Goal: Transaction & Acquisition: Purchase product/service

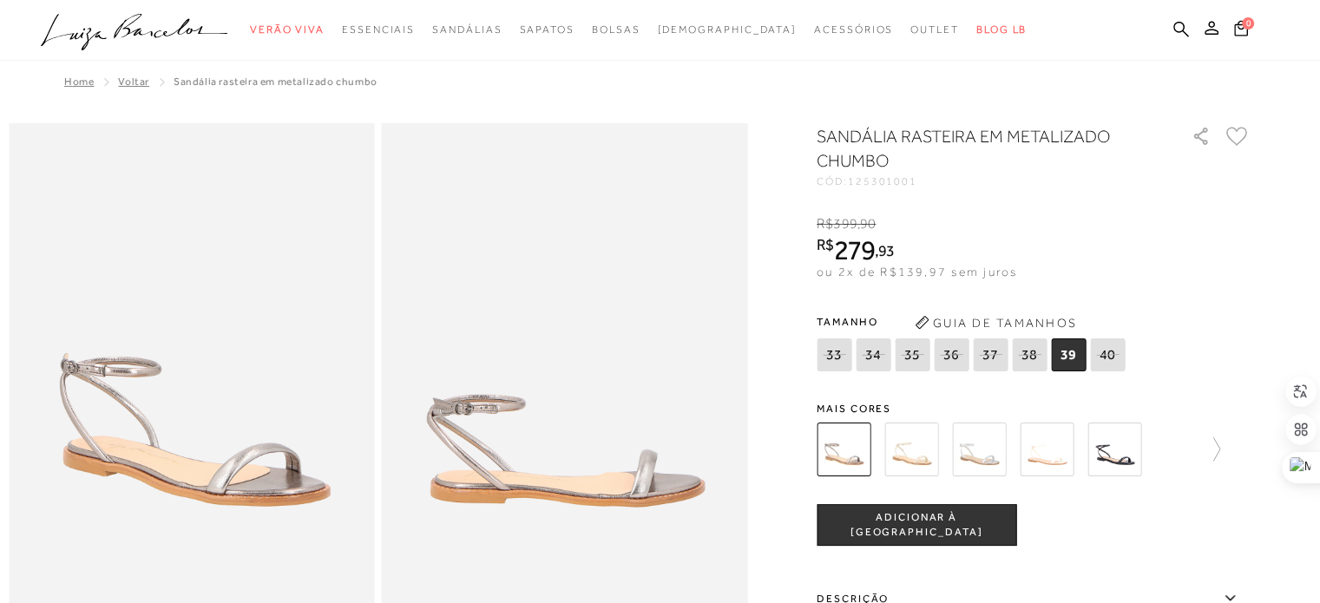
click at [926, 454] on img at bounding box center [912, 450] width 54 height 54
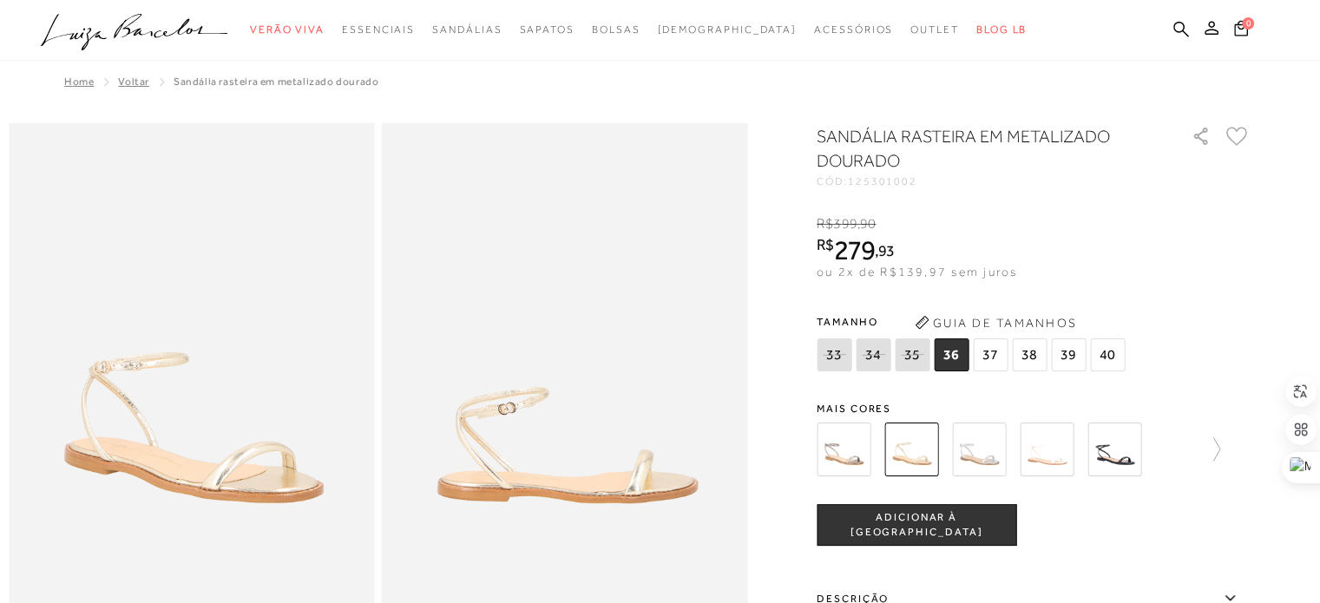
click at [984, 457] on img at bounding box center [979, 450] width 54 height 54
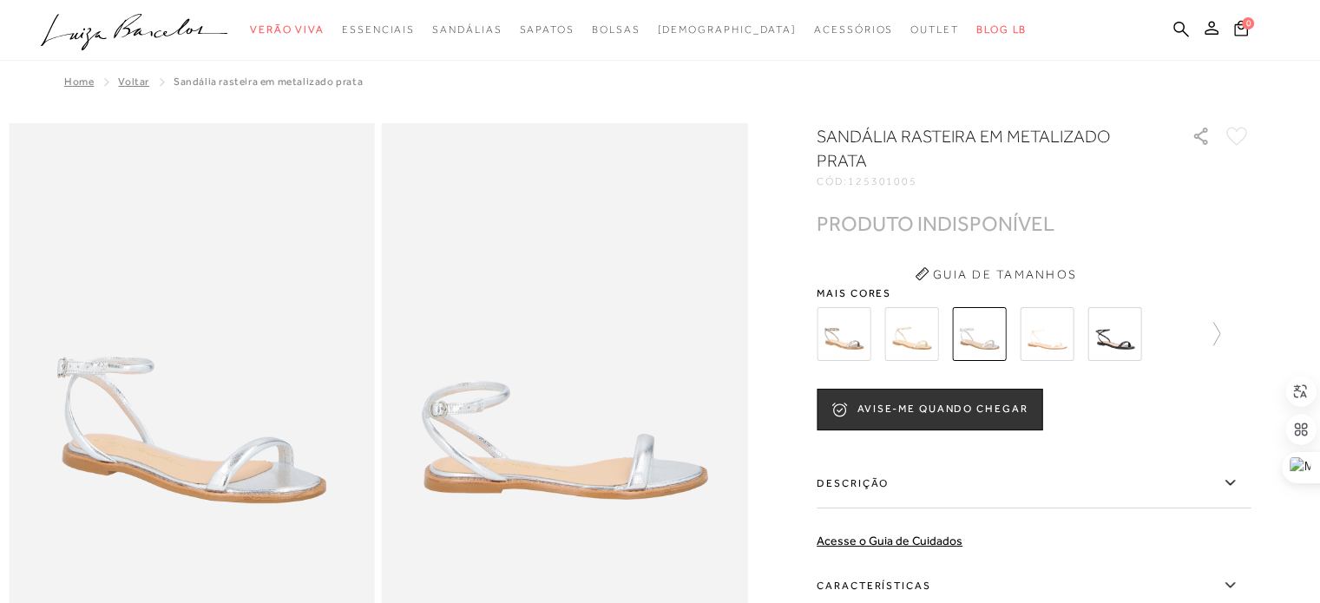
click at [1123, 350] on img at bounding box center [1115, 334] width 54 height 54
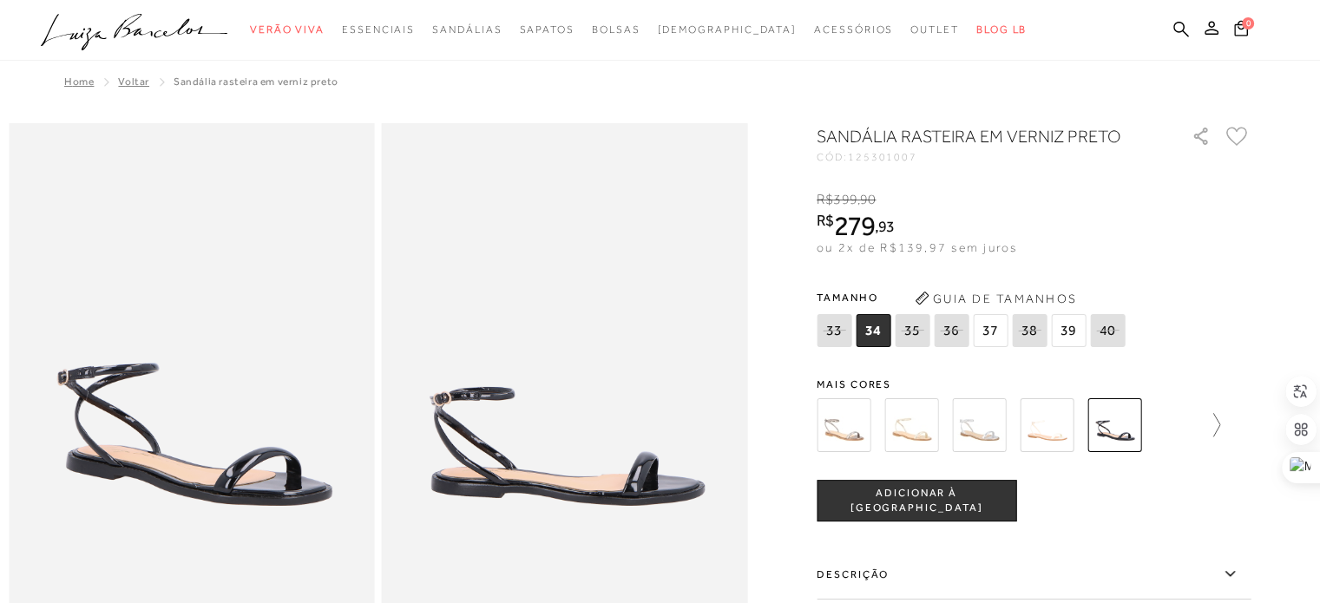
click at [1219, 420] on icon at bounding box center [1208, 425] width 24 height 24
click at [960, 416] on img at bounding box center [942, 425] width 54 height 54
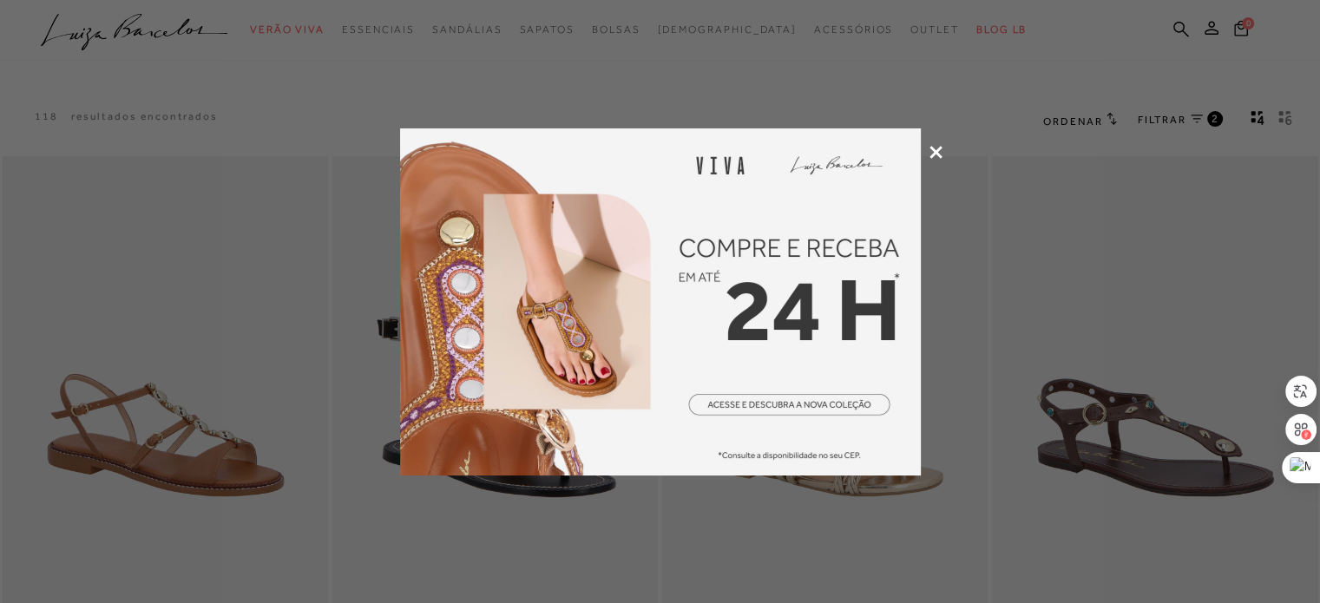
click at [936, 154] on icon at bounding box center [936, 152] width 13 height 13
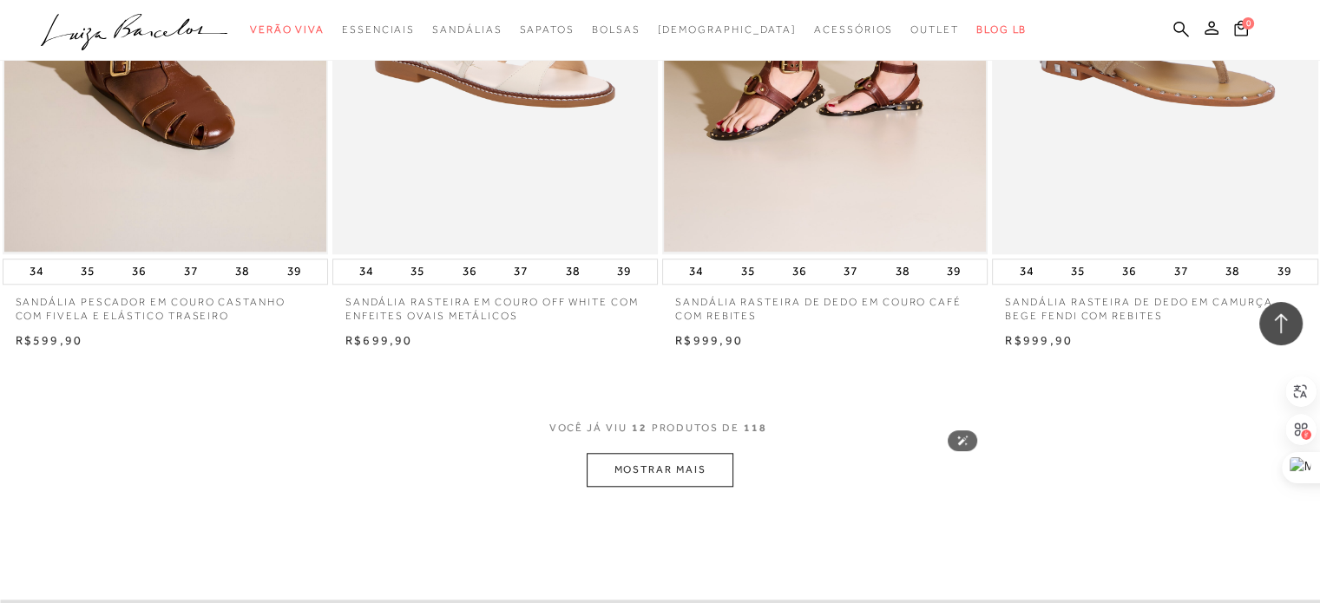
scroll to position [1910, 0]
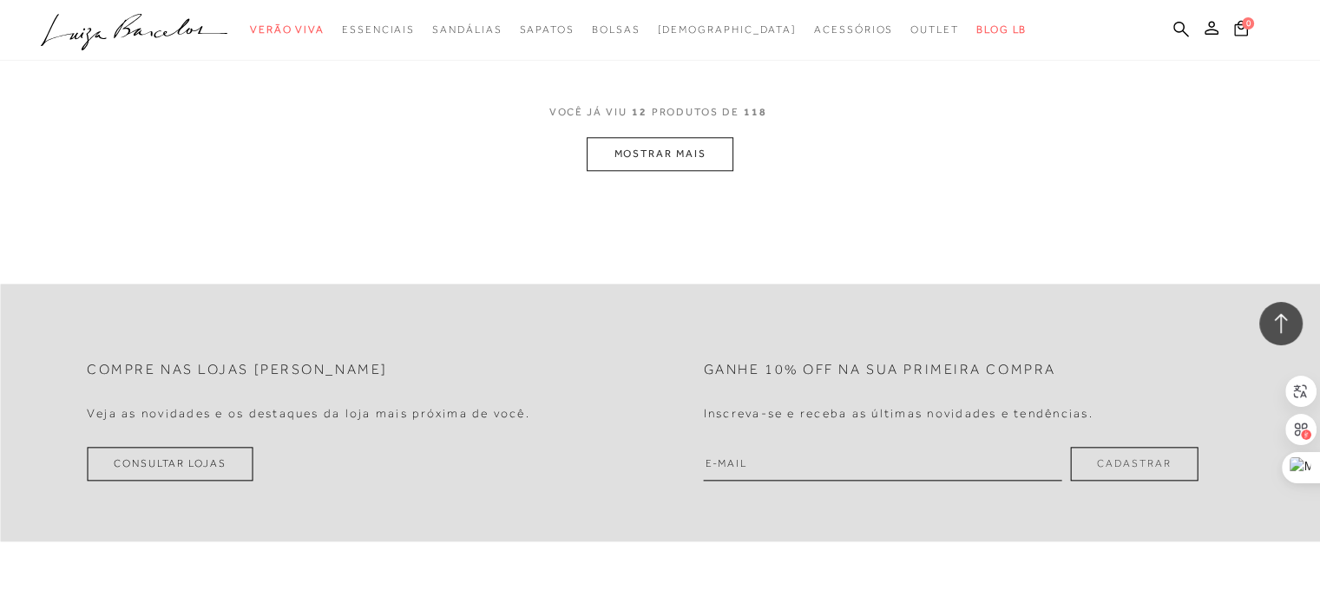
click at [678, 155] on button "MOSTRAR MAIS" at bounding box center [660, 154] width 146 height 34
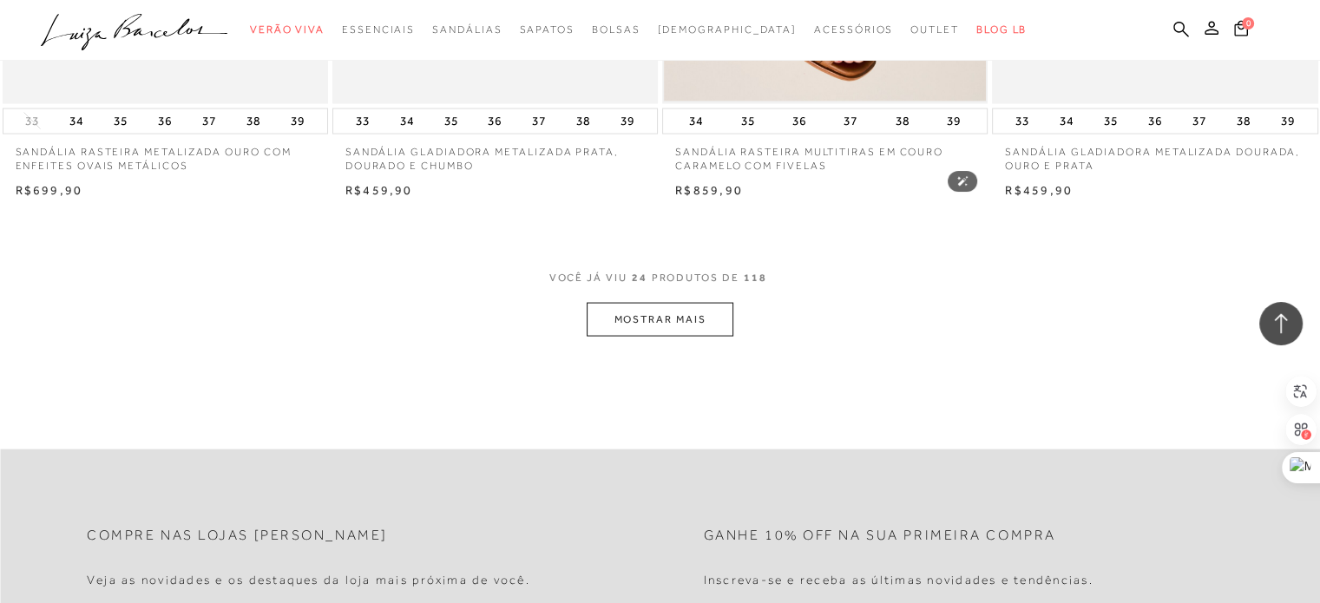
scroll to position [3646, 0]
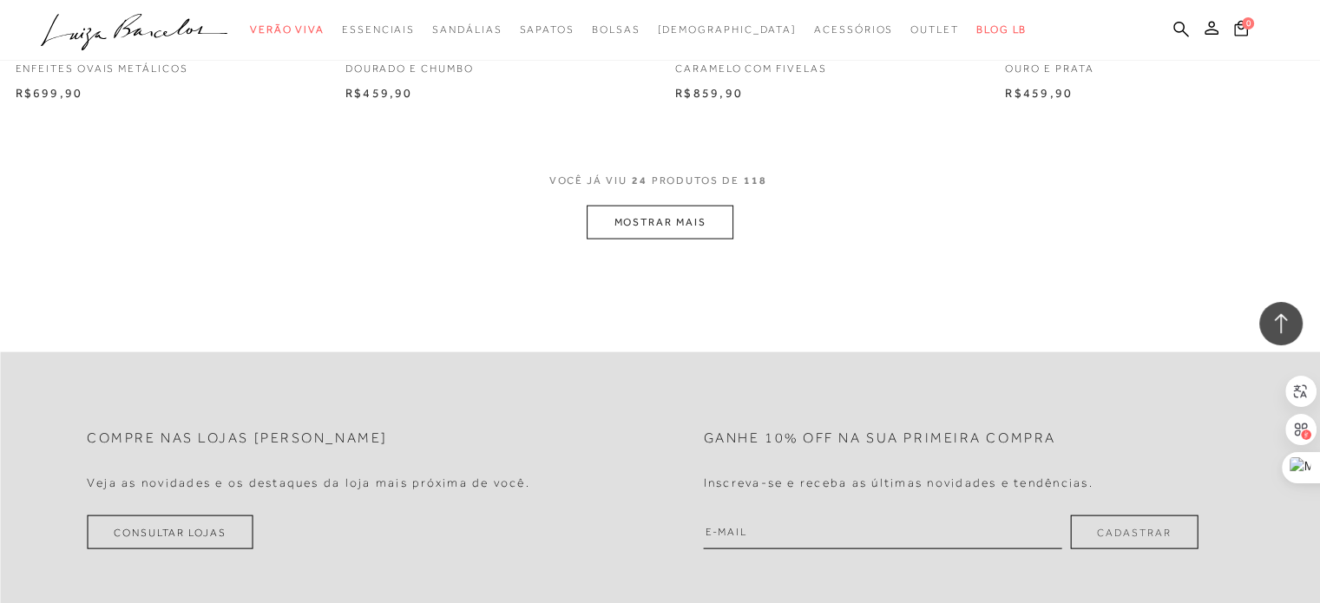
click at [656, 222] on button "MOSTRAR MAIS" at bounding box center [660, 223] width 146 height 34
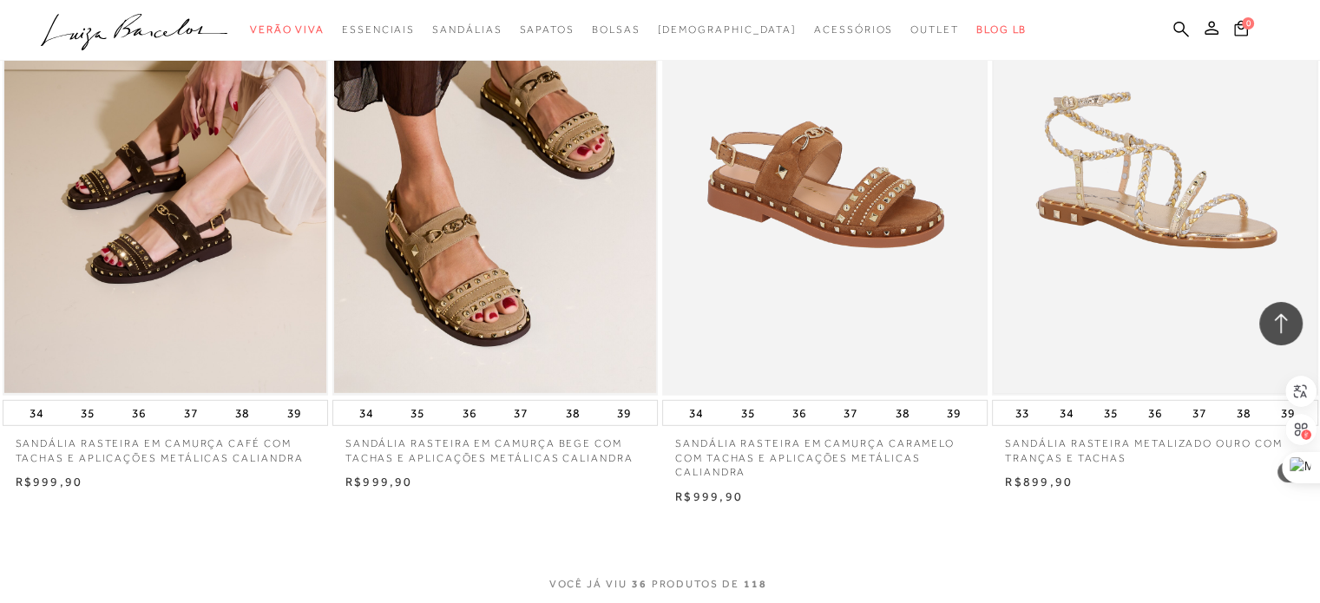
scroll to position [5469, 0]
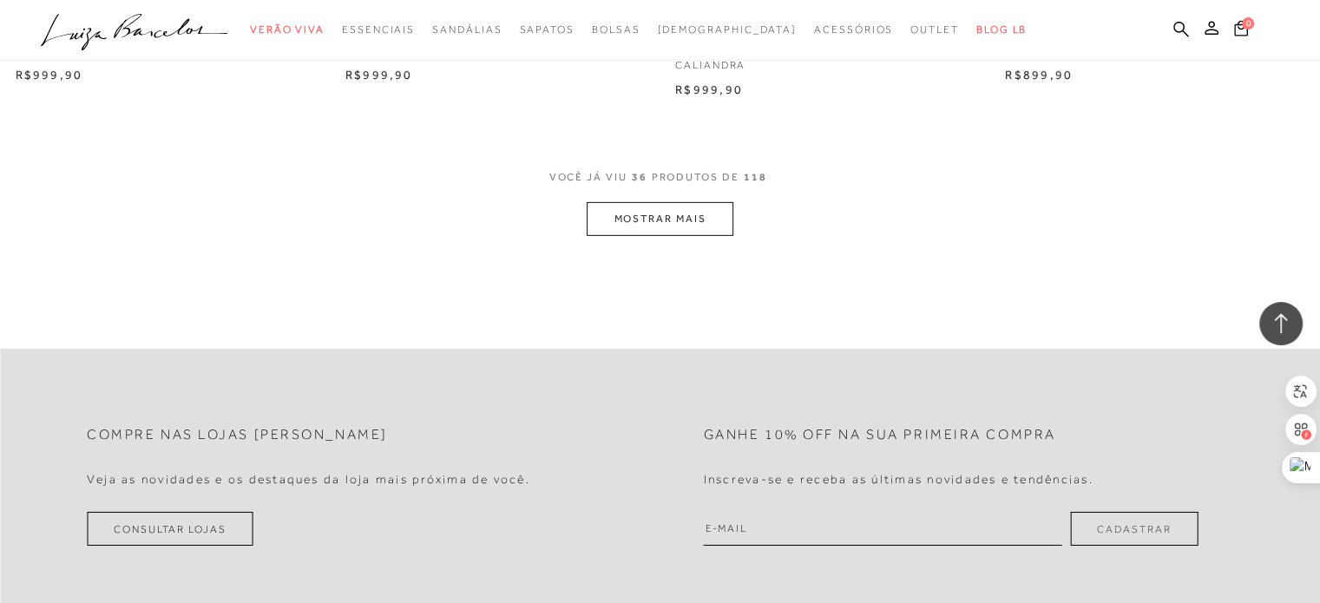
click at [653, 222] on button "MOSTRAR MAIS" at bounding box center [660, 219] width 146 height 34
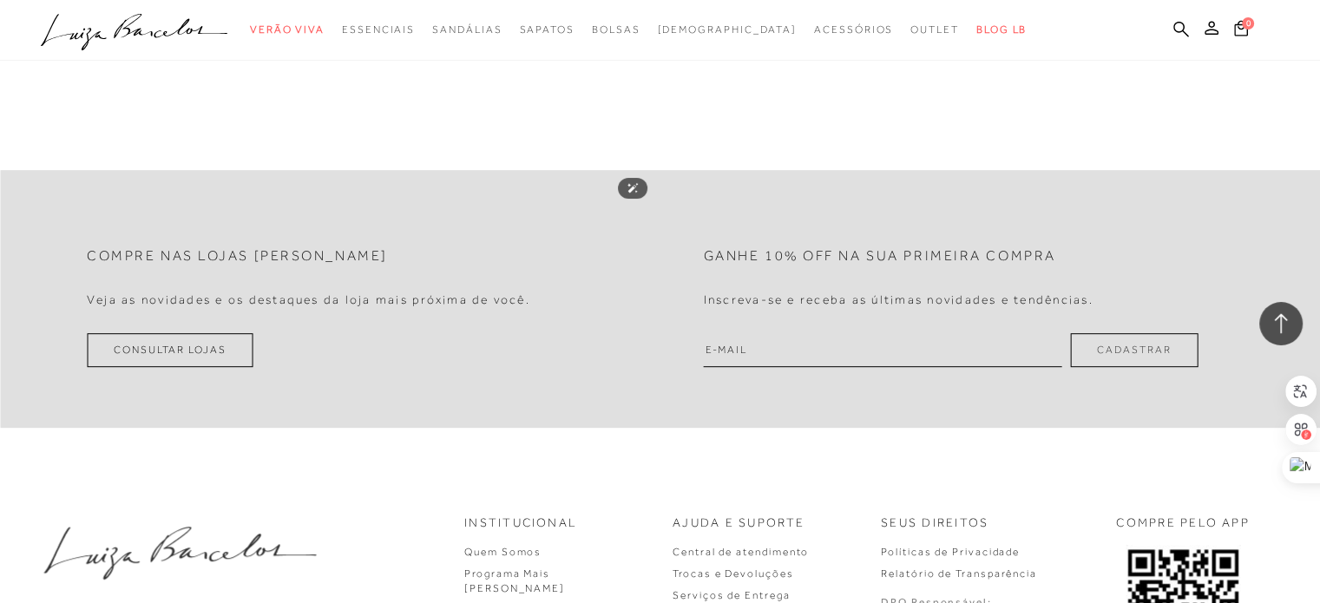
scroll to position [7466, 0]
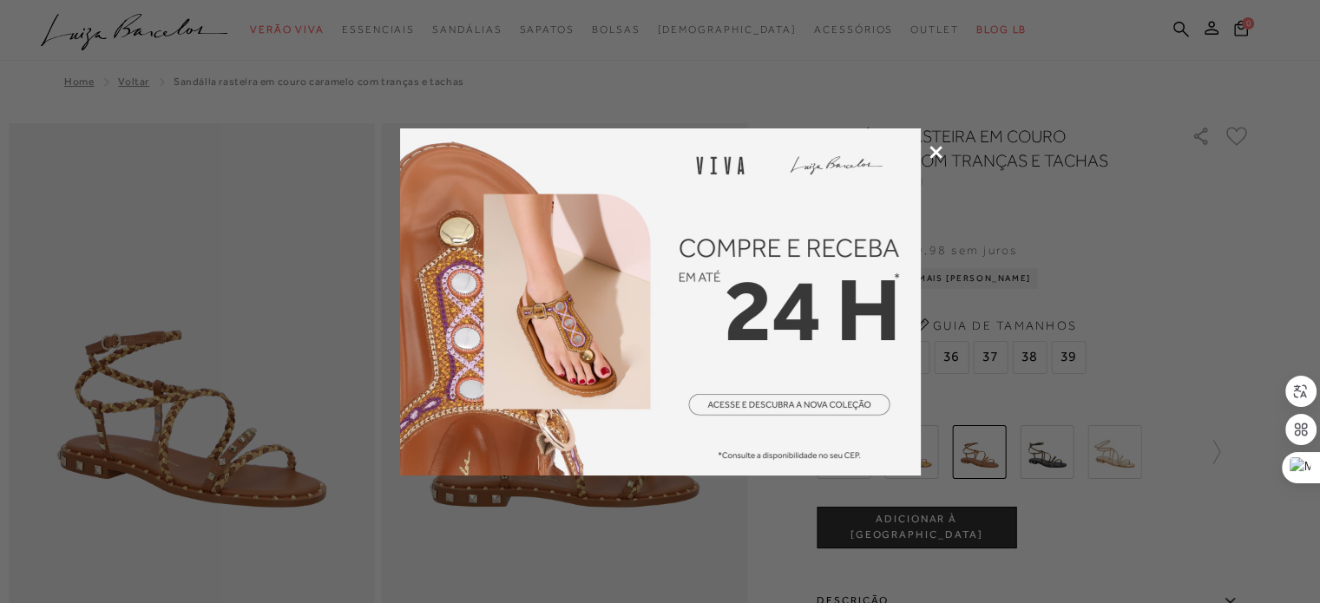
click at [934, 149] on icon at bounding box center [936, 152] width 13 height 13
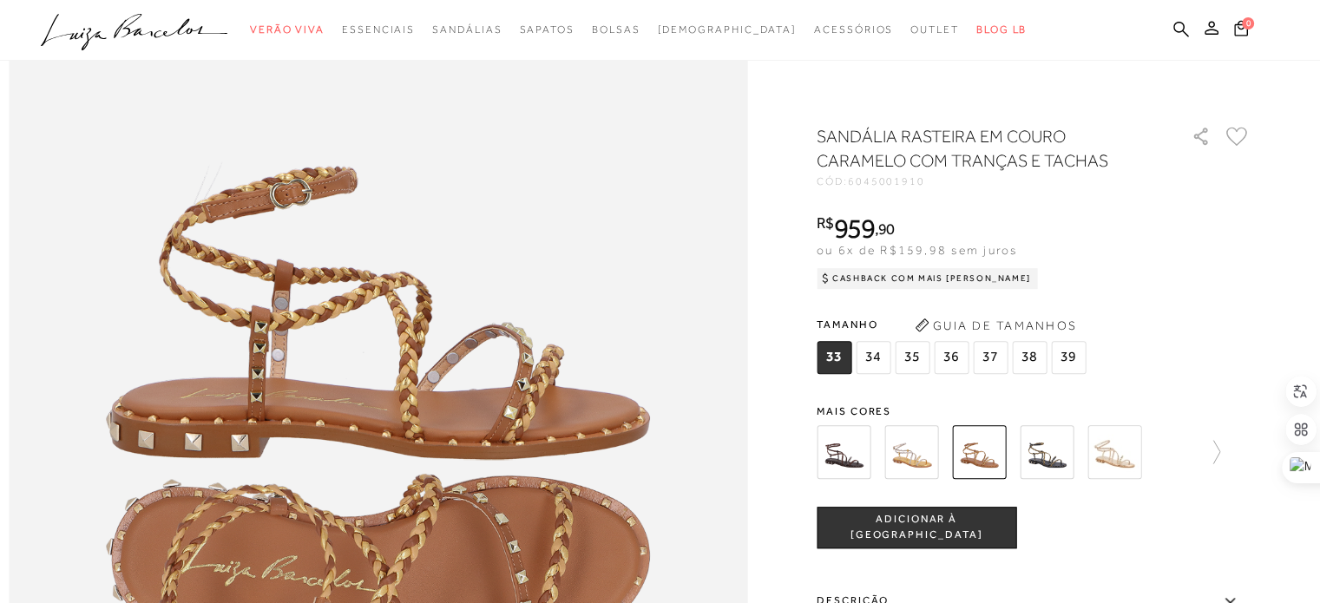
scroll to position [608, 0]
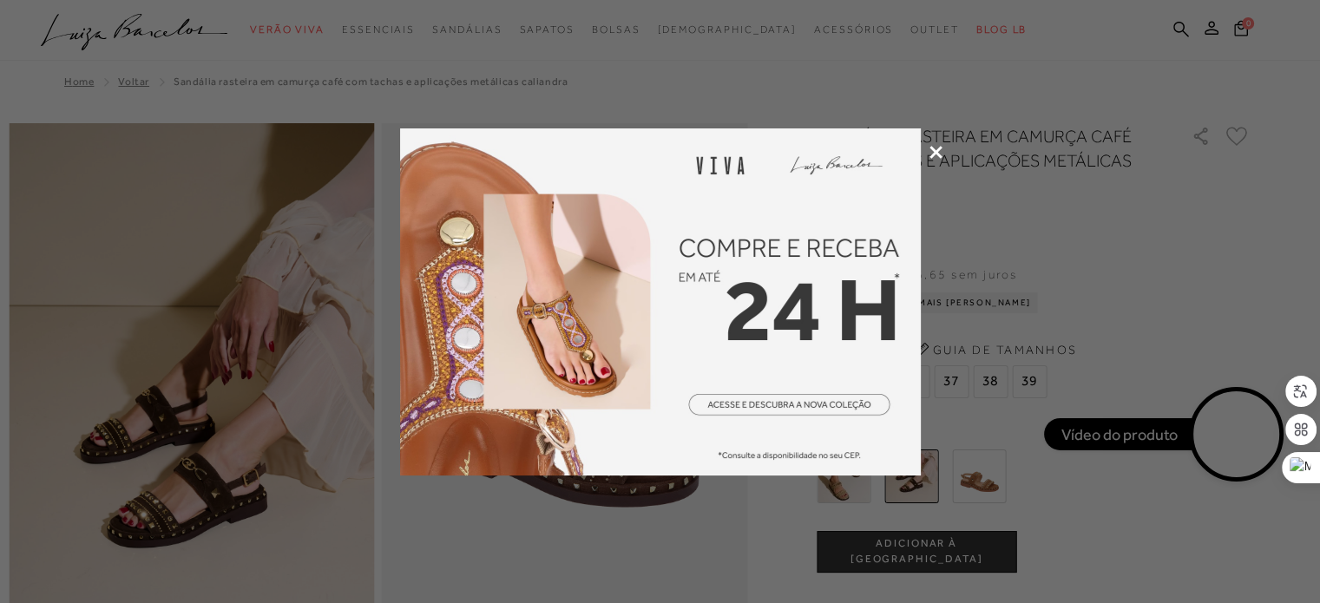
click at [936, 147] on icon at bounding box center [936, 152] width 13 height 13
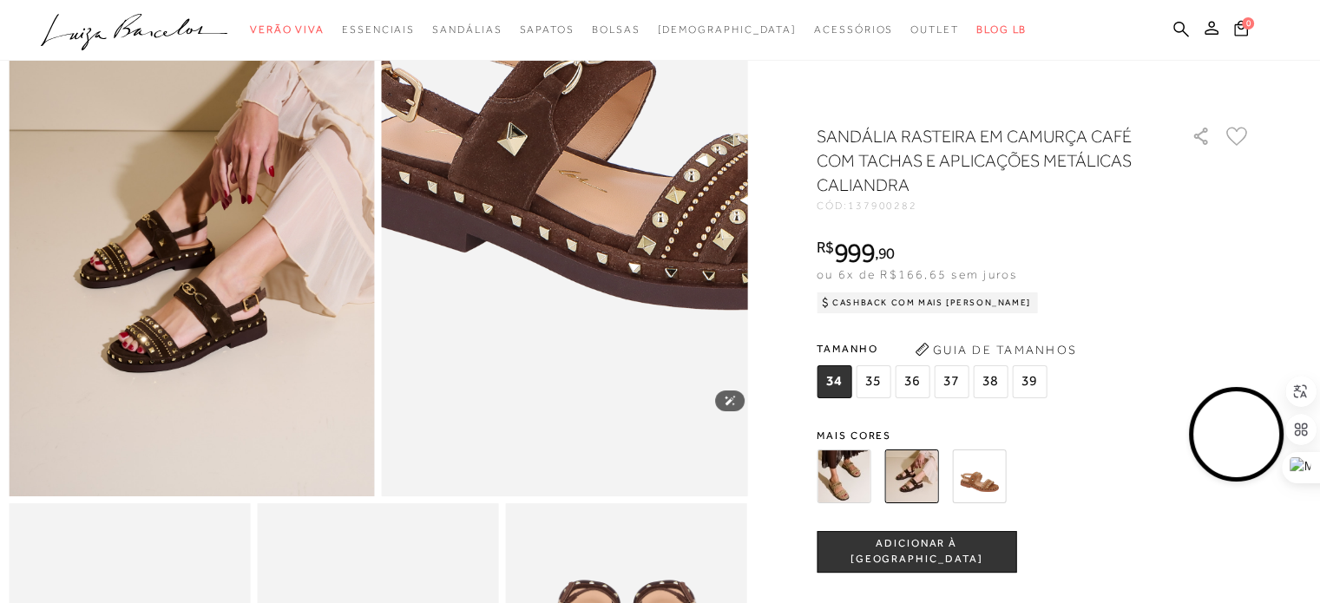
scroll to position [174, 0]
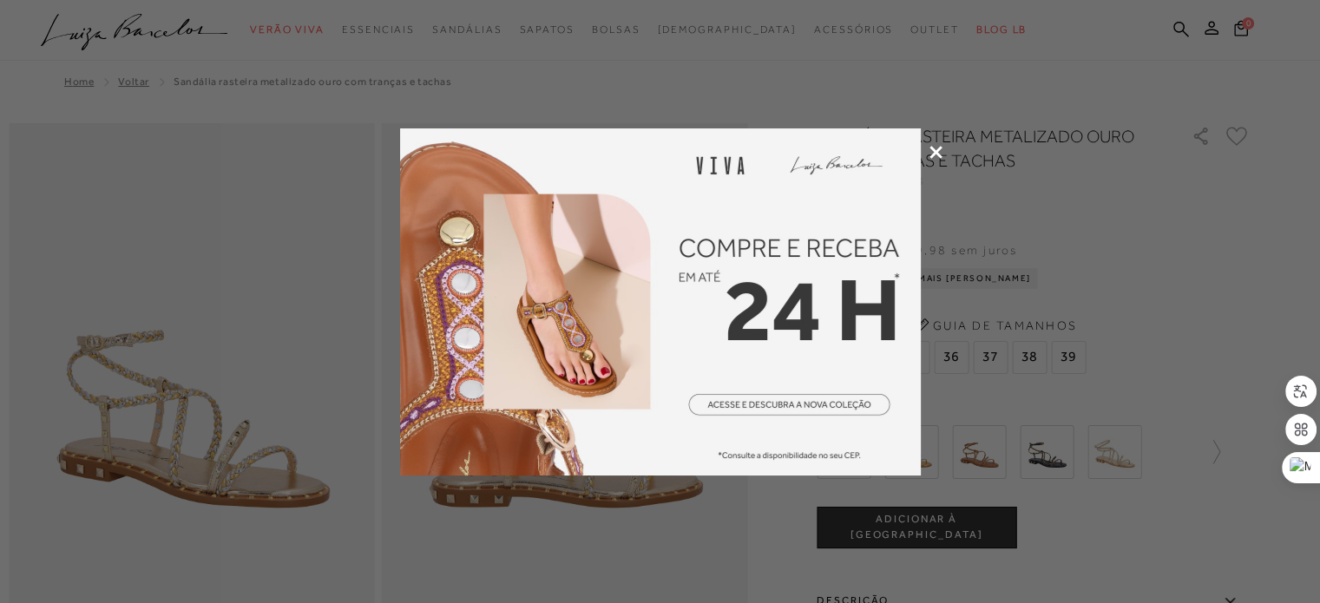
click at [938, 153] on icon at bounding box center [936, 152] width 13 height 13
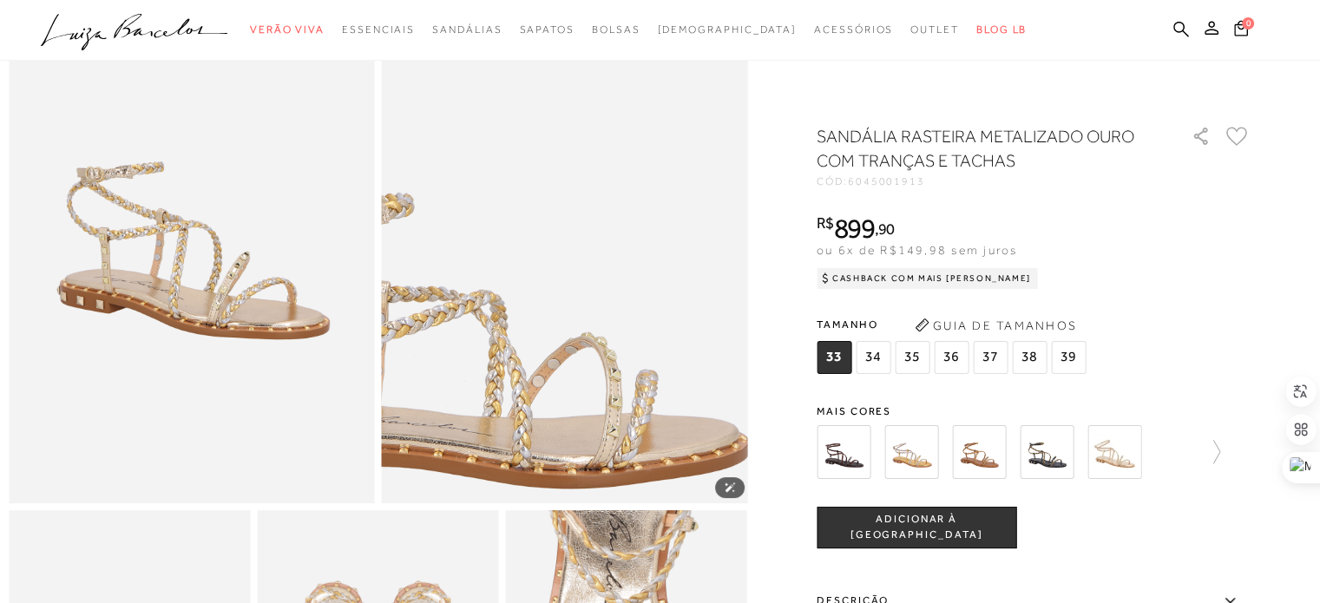
scroll to position [174, 0]
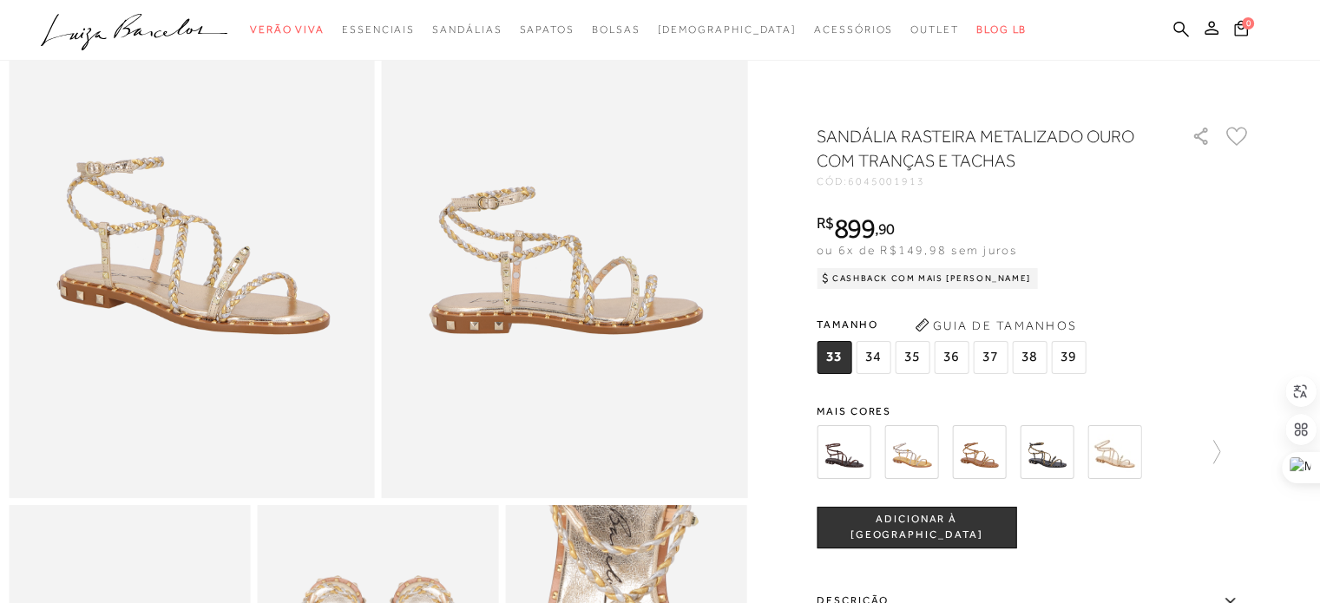
click at [851, 458] on img at bounding box center [844, 452] width 54 height 54
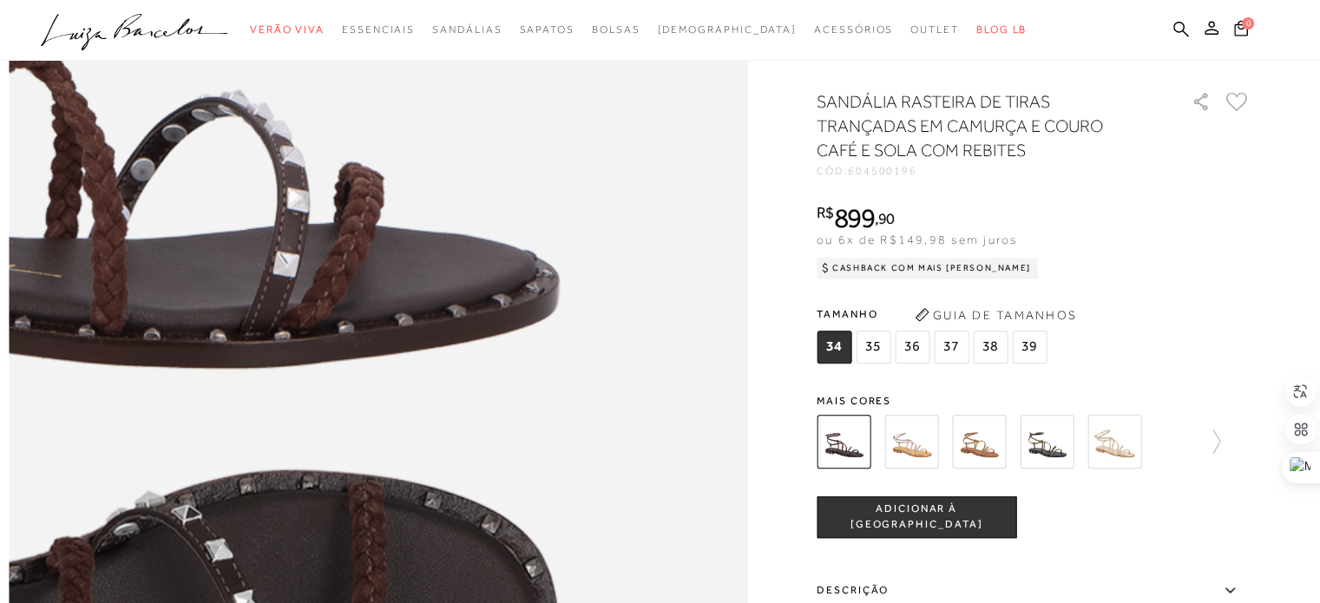
scroll to position [1302, 0]
